Goal: Transaction & Acquisition: Purchase product/service

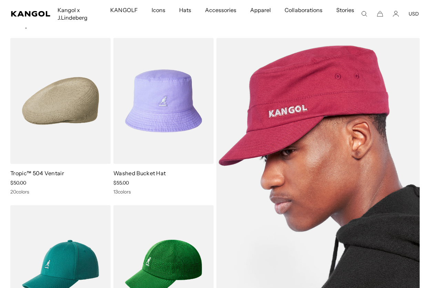
scroll to position [45, 0]
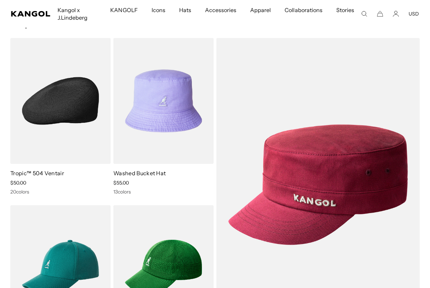
click at [68, 116] on img at bounding box center [60, 101] width 100 height 126
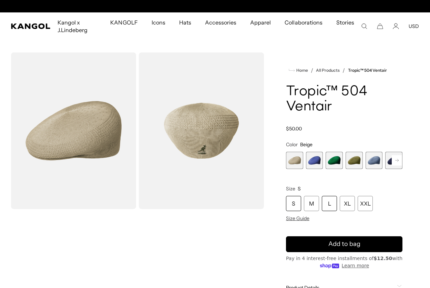
scroll to position [0, 142]
click at [331, 203] on div "L" at bounding box center [329, 203] width 15 height 15
click at [329, 204] on div "L" at bounding box center [329, 203] width 15 height 15
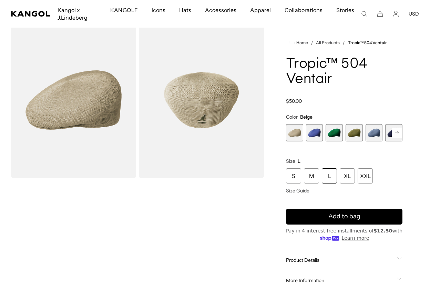
scroll to position [29, 0]
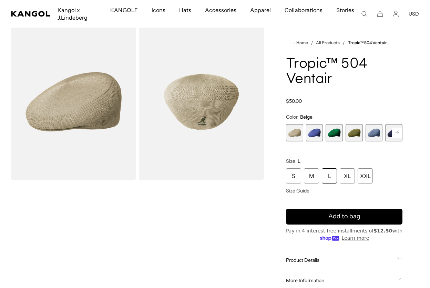
click at [397, 132] on rect at bounding box center [397, 132] width 10 height 10
click at [376, 131] on span "6 of 22" at bounding box center [374, 132] width 17 height 17
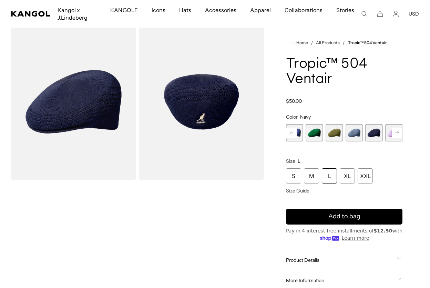
click at [396, 133] on rect at bounding box center [397, 132] width 10 height 10
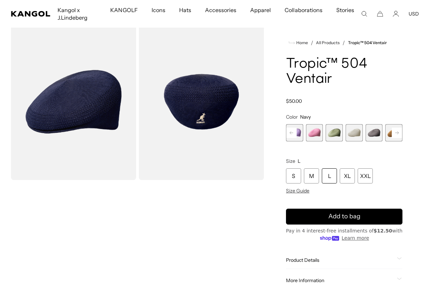
click at [396, 133] on rect at bounding box center [397, 132] width 10 height 10
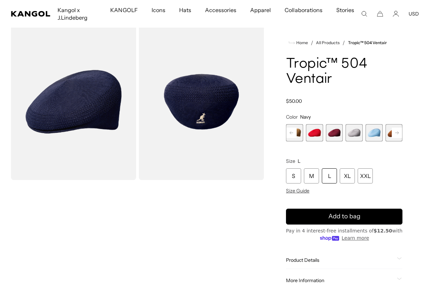
scroll to position [0, 142]
click at [396, 133] on rect at bounding box center [397, 132] width 10 height 10
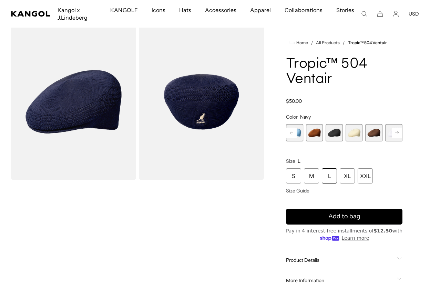
click at [396, 133] on rect at bounding box center [397, 132] width 10 height 10
click at [314, 132] on span "18 of 22" at bounding box center [314, 132] width 17 height 17
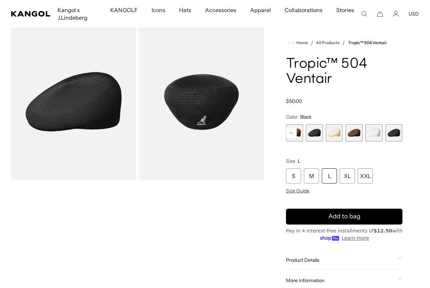
click at [393, 135] on span "22 of 22" at bounding box center [393, 132] width 17 height 17
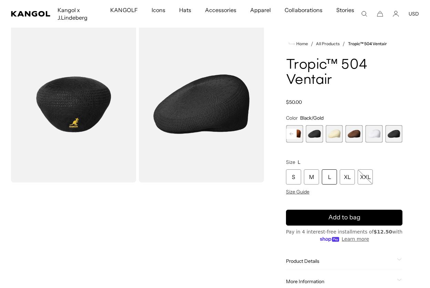
scroll to position [27, 0]
click at [314, 134] on span "18 of 22" at bounding box center [314, 133] width 17 height 17
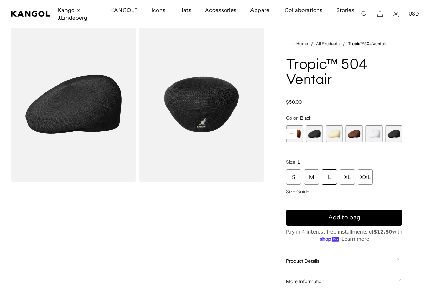
scroll to position [0, 142]
click at [329, 180] on div "L" at bounding box center [329, 176] width 15 height 15
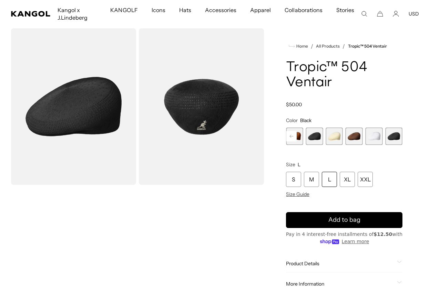
scroll to position [74, 0]
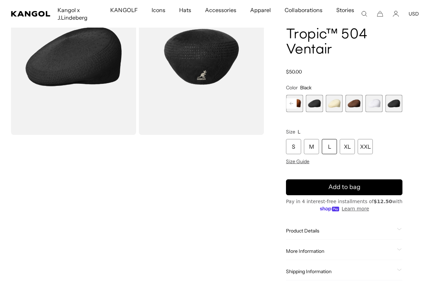
click at [356, 105] on span "20 of 22" at bounding box center [354, 103] width 17 height 17
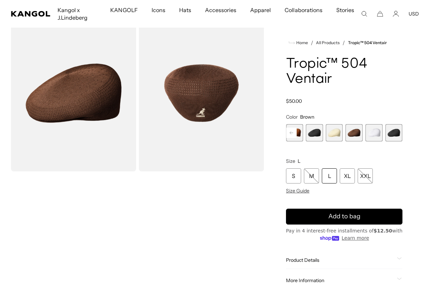
scroll to position [36, 0]
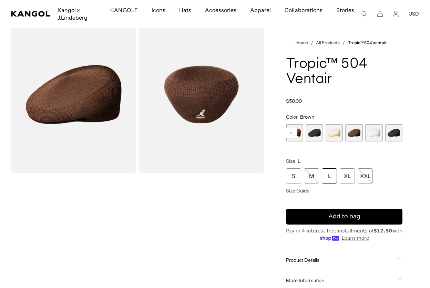
click at [372, 133] on span "21 of 22" at bounding box center [374, 132] width 17 height 17
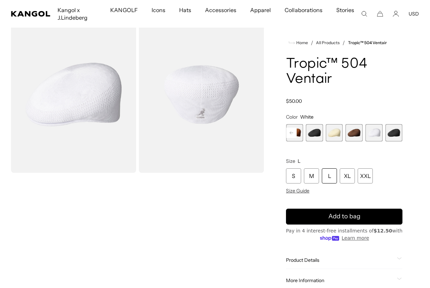
scroll to position [0, 142]
click at [314, 133] on span "18 of 22" at bounding box center [314, 132] width 17 height 17
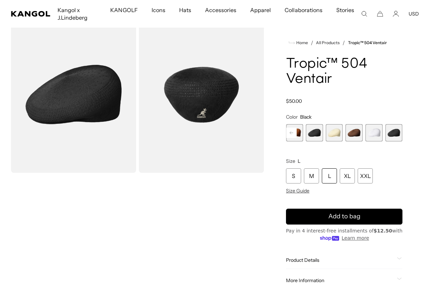
click at [298, 134] on span "17 of 22" at bounding box center [294, 132] width 17 height 17
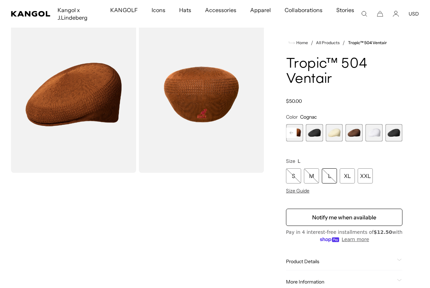
click at [290, 132] on icon at bounding box center [291, 132] width 3 height 3
click at [355, 132] on span "16 of 22" at bounding box center [354, 132] width 17 height 17
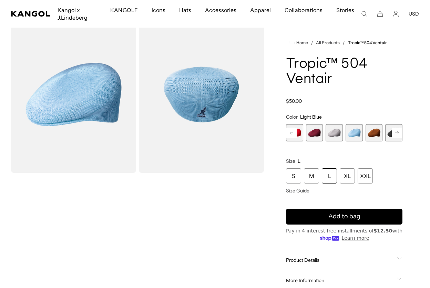
click at [336, 132] on span "15 of 22" at bounding box center [334, 132] width 17 height 17
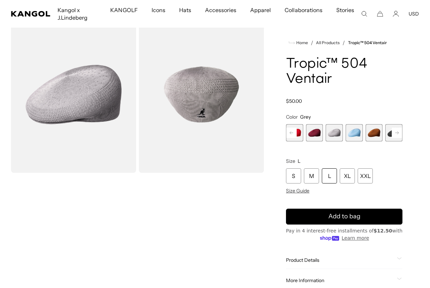
click at [313, 131] on span "14 of 22" at bounding box center [314, 132] width 17 height 17
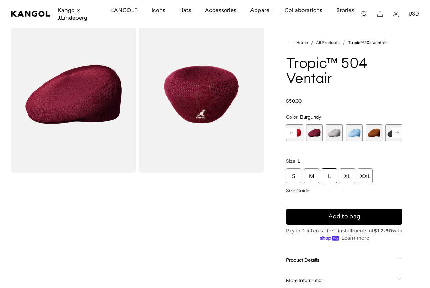
click at [291, 130] on rect at bounding box center [291, 132] width 10 height 10
click at [356, 133] on span "13 of 22" at bounding box center [354, 132] width 17 height 17
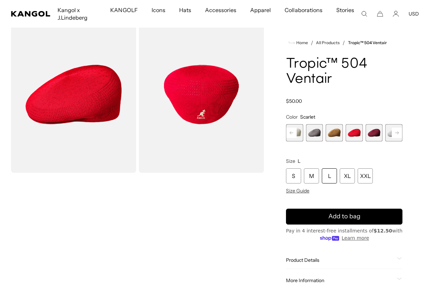
click at [338, 132] on span "12 of 22" at bounding box center [334, 132] width 17 height 17
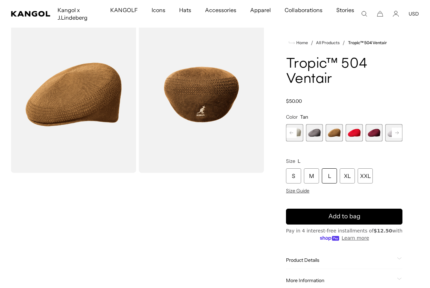
click at [315, 132] on span "11 of 22" at bounding box center [314, 132] width 17 height 17
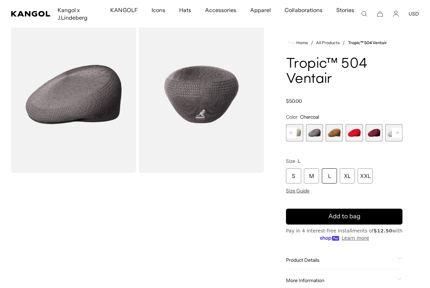
click at [292, 132] on rect at bounding box center [291, 132] width 10 height 10
click at [373, 133] on span "10 of 22" at bounding box center [374, 132] width 17 height 17
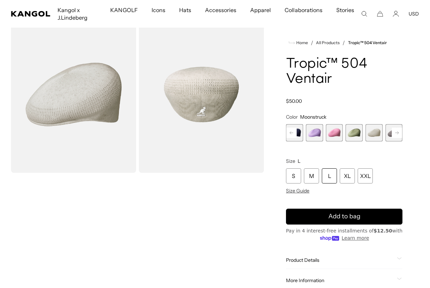
click at [388, 135] on span "11 of 22" at bounding box center [393, 132] width 17 height 17
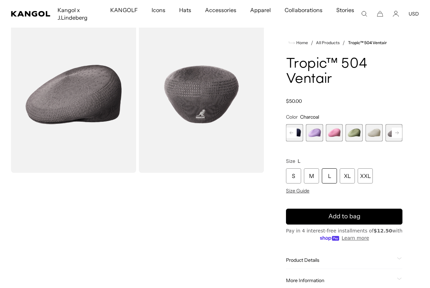
scroll to position [0, 142]
click at [377, 132] on span "10 of 22" at bounding box center [374, 132] width 17 height 17
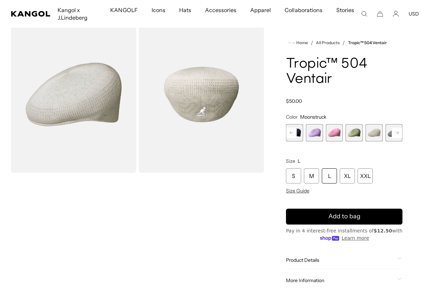
click at [357, 132] on span "9 of 22" at bounding box center [354, 132] width 17 height 17
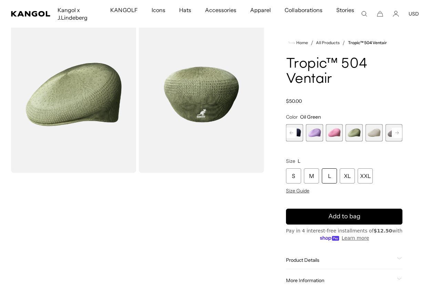
click at [333, 133] on span "8 of 22" at bounding box center [334, 132] width 17 height 17
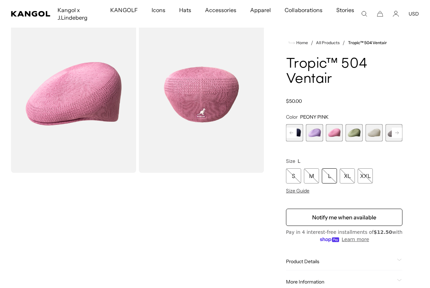
click at [314, 133] on span "7 of 22" at bounding box center [314, 132] width 17 height 17
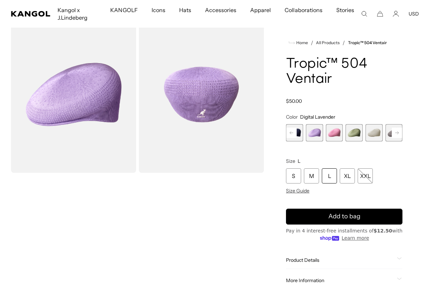
scroll to position [0, 142]
click at [291, 132] on icon at bounding box center [291, 132] width 3 height 3
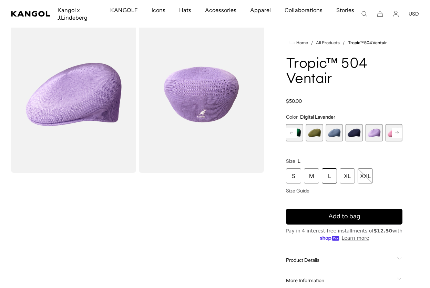
click at [351, 130] on span "6 of 22" at bounding box center [354, 132] width 17 height 17
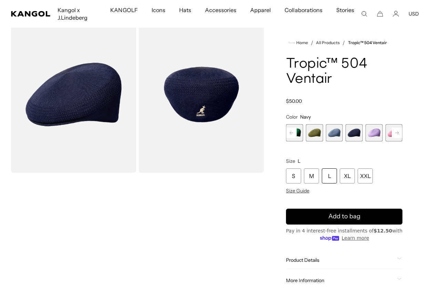
click at [333, 135] on span "5 of 22" at bounding box center [334, 132] width 17 height 17
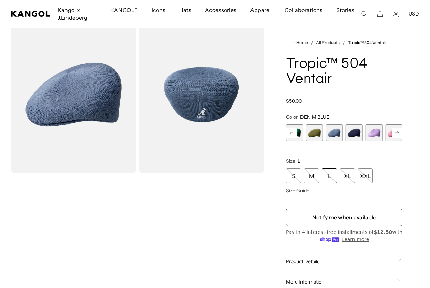
click at [310, 134] on span "4 of 22" at bounding box center [314, 132] width 17 height 17
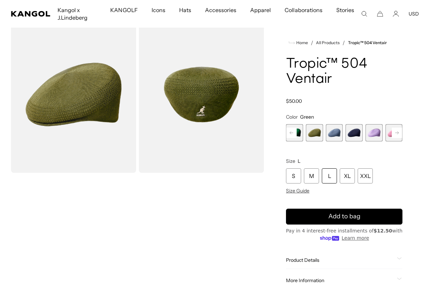
click at [292, 130] on rect at bounding box center [291, 132] width 10 height 10
click at [337, 136] on span "3 of 22" at bounding box center [334, 132] width 17 height 17
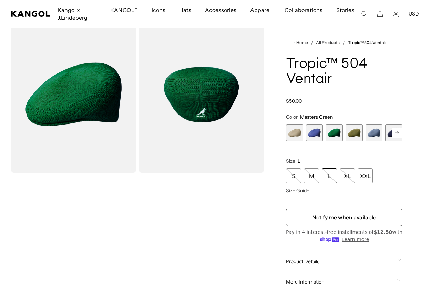
click at [317, 135] on span "2 of 22" at bounding box center [314, 132] width 17 height 17
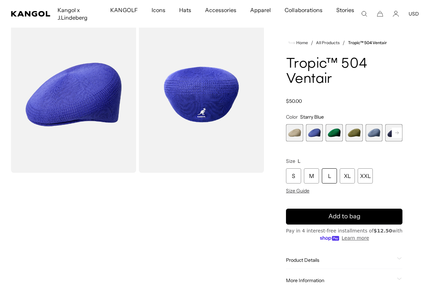
click at [295, 134] on span "1 of 22" at bounding box center [294, 132] width 17 height 17
